Goal: Transaction & Acquisition: Subscribe to service/newsletter

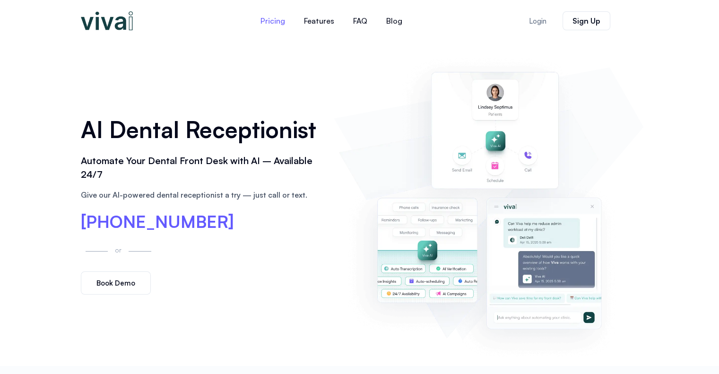
click at [274, 20] on link "Pricing" at bounding box center [272, 20] width 43 height 23
click at [280, 19] on link "Pricing" at bounding box center [272, 20] width 43 height 23
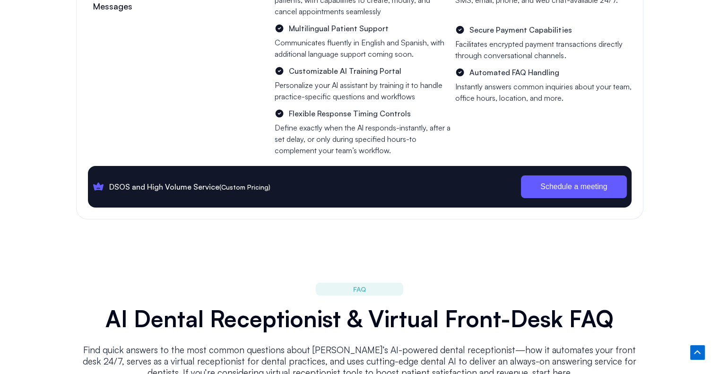
scroll to position [3501, 0]
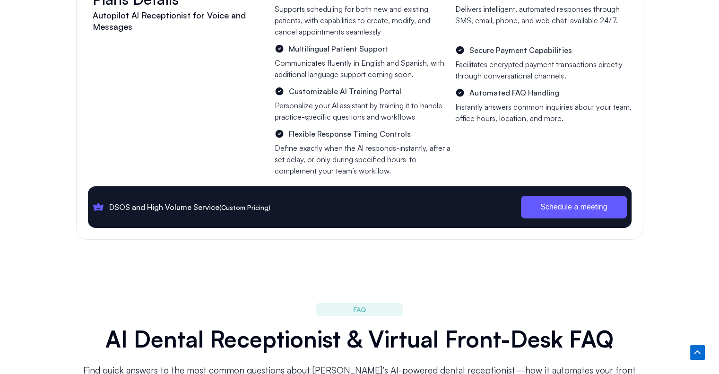
click at [578, 203] on span "Schedule a meeting" at bounding box center [573, 207] width 67 height 8
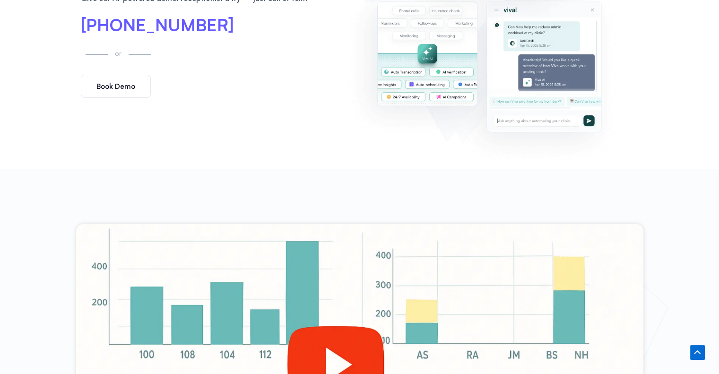
scroll to position [0, 0]
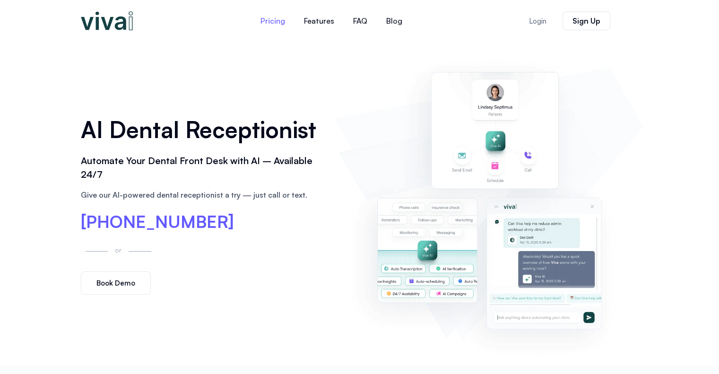
click at [280, 20] on link "Pricing" at bounding box center [272, 20] width 43 height 23
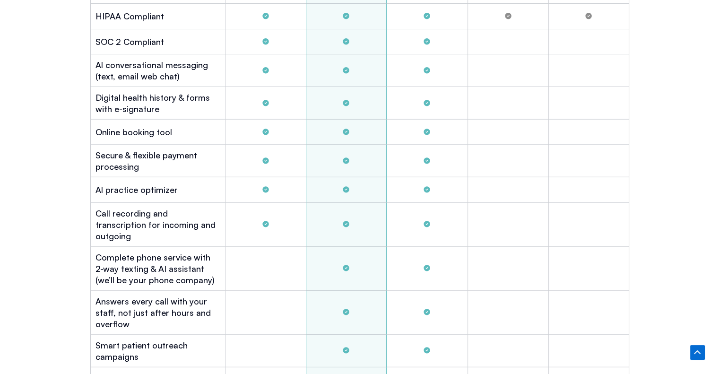
scroll to position [2988, 0]
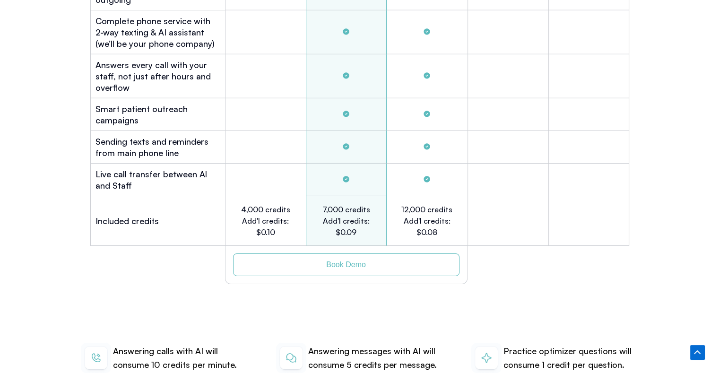
click at [370, 253] on link "Book Demo" at bounding box center [346, 264] width 226 height 23
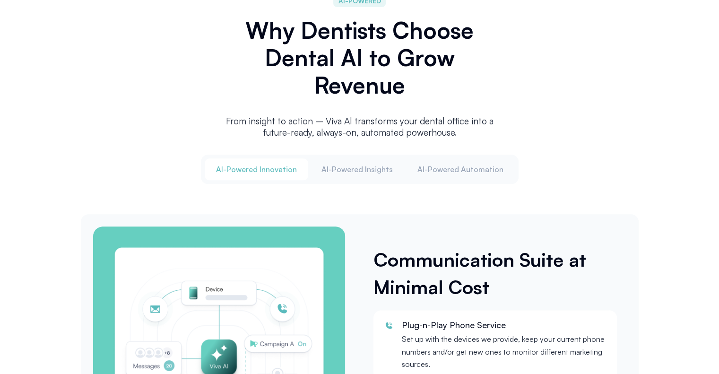
scroll to position [0, 0]
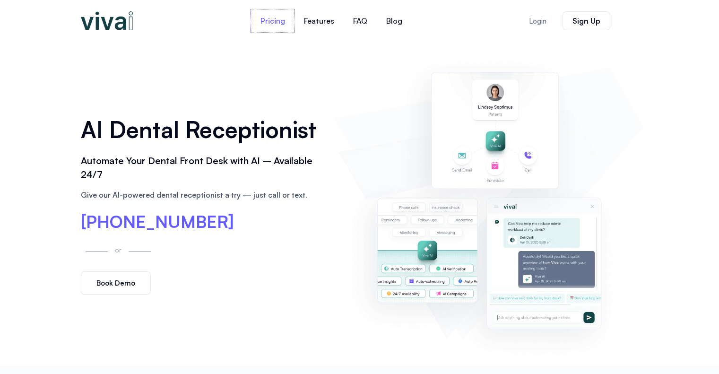
drag, startPoint x: 281, startPoint y: 20, endPoint x: 283, endPoint y: 39, distance: 19.0
click at [281, 20] on link "Pricing" at bounding box center [272, 20] width 43 height 23
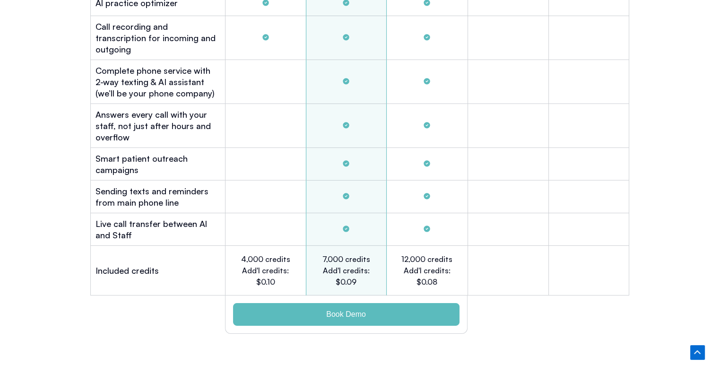
scroll to position [2988, 0]
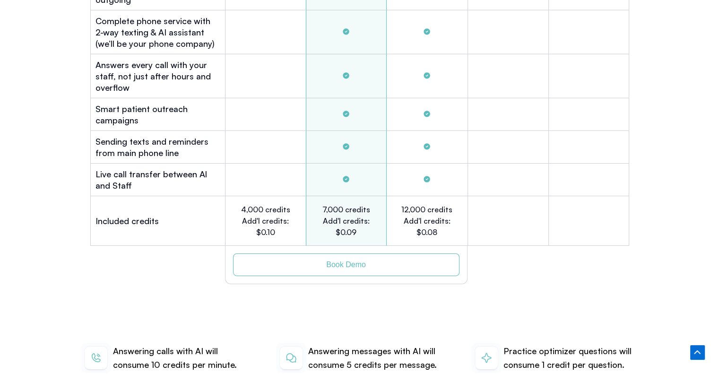
click at [372, 261] on span "Book Demo" at bounding box center [346, 265] width 188 height 8
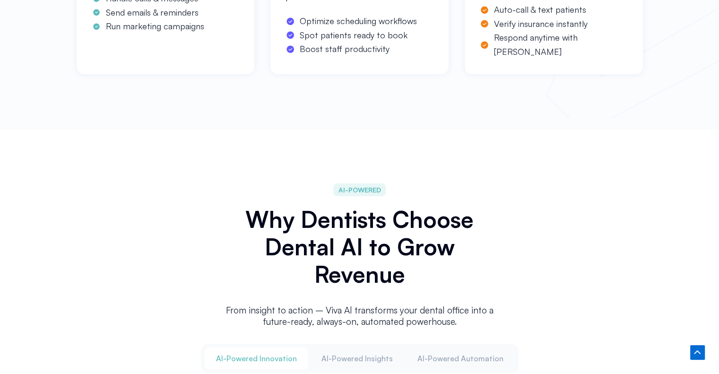
scroll to position [0, 0]
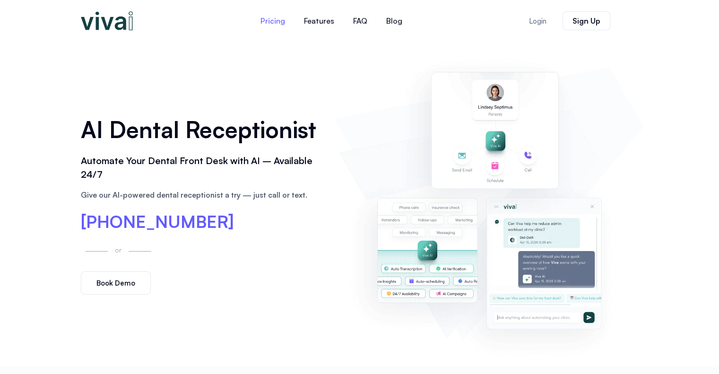
click at [274, 22] on link "Pricing" at bounding box center [272, 20] width 43 height 23
click at [361, 21] on link "FAQ" at bounding box center [360, 20] width 33 height 23
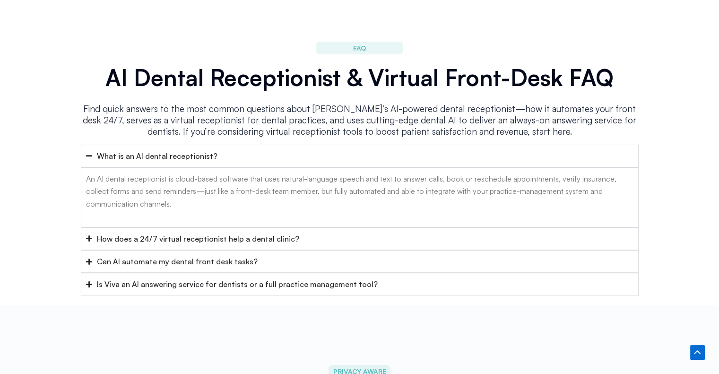
scroll to position [3772, 0]
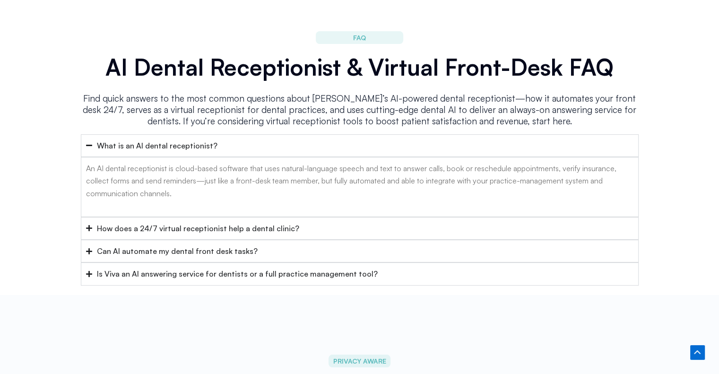
click at [237, 267] on div "Is Viva an AI answering service for dentists or a full practice management tool?" at bounding box center [237, 273] width 281 height 12
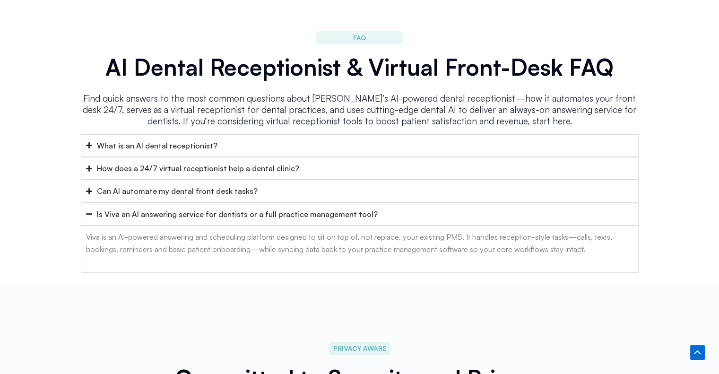
click at [259, 208] on div "Is Viva an AI answering service for dentists or a full practice management tool?" at bounding box center [237, 214] width 281 height 12
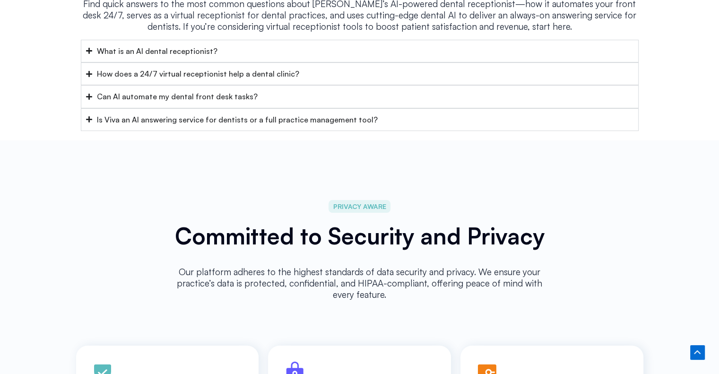
scroll to position [3678, 0]
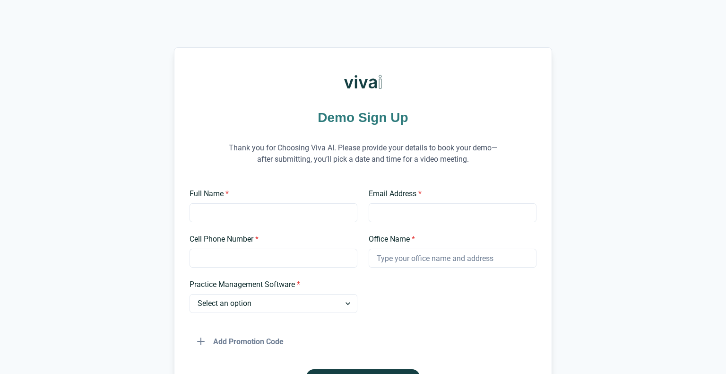
scroll to position [107, 0]
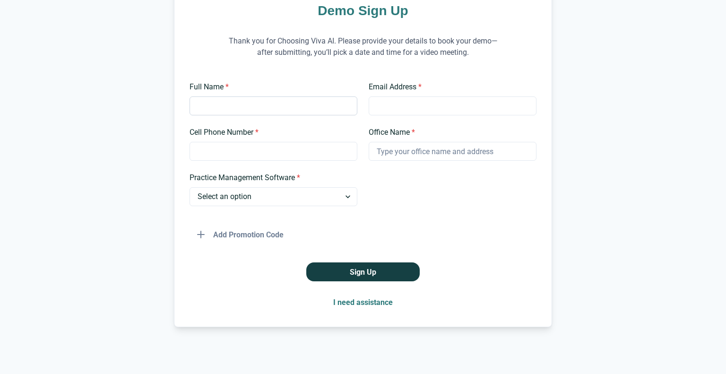
click at [227, 101] on input "Full Name *" at bounding box center [273, 105] width 168 height 19
type input "Gaga"
type input "g.giorgadze@gmail.com"
type input "IT FORCE"
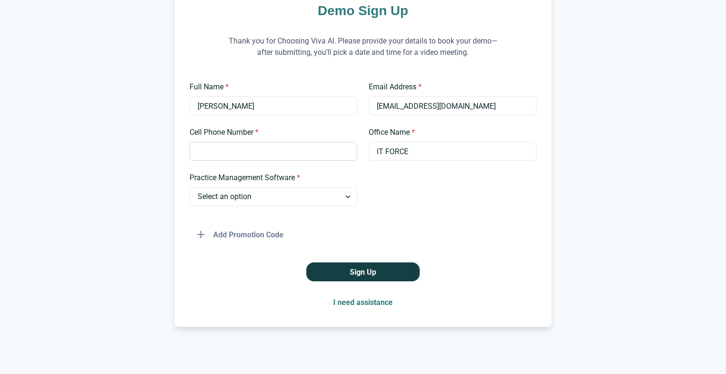
click at [260, 160] on input "Cell Phone Number *" at bounding box center [273, 151] width 168 height 19
type input "574454565"
click at [193, 151] on input "574454565" at bounding box center [273, 151] width 168 height 19
click at [220, 196] on select "Select an option Dentrix Open Dental EagleSoft Denticon Other" at bounding box center [273, 196] width 168 height 19
click at [223, 294] on div "I need assistance" at bounding box center [362, 301] width 347 height 19
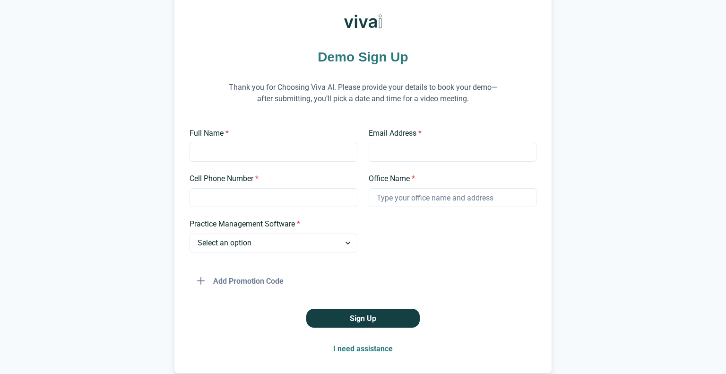
scroll to position [107, 0]
